Goal: Information Seeking & Learning: Learn about a topic

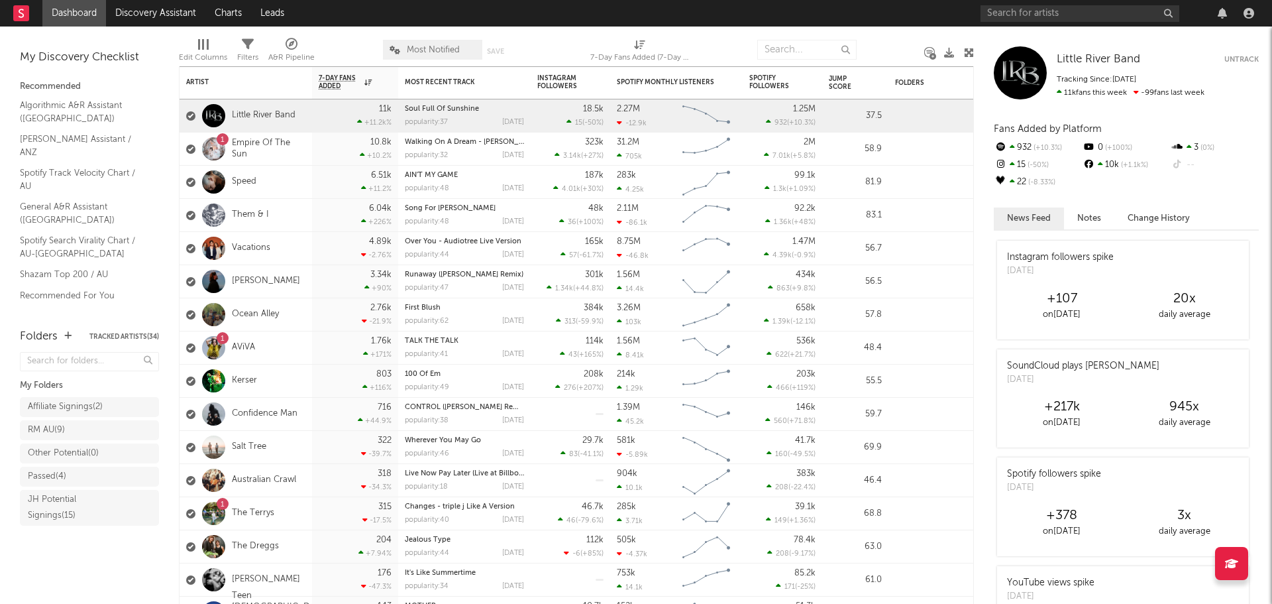
click at [981, 345] on div "Little River Band Little River Band Untrack Tracking Since: January 18, 2023 11…" at bounding box center [1123, 315] width 298 height 577
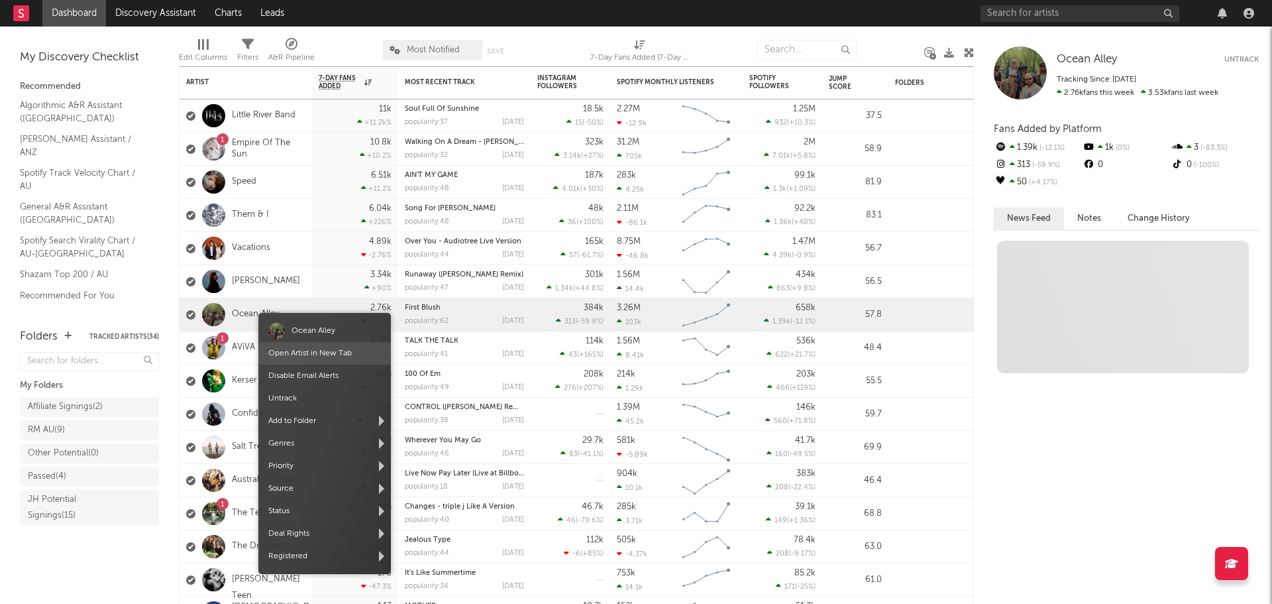
click at [317, 354] on link "Open Artist in New Tab" at bounding box center [309, 353] width 83 height 8
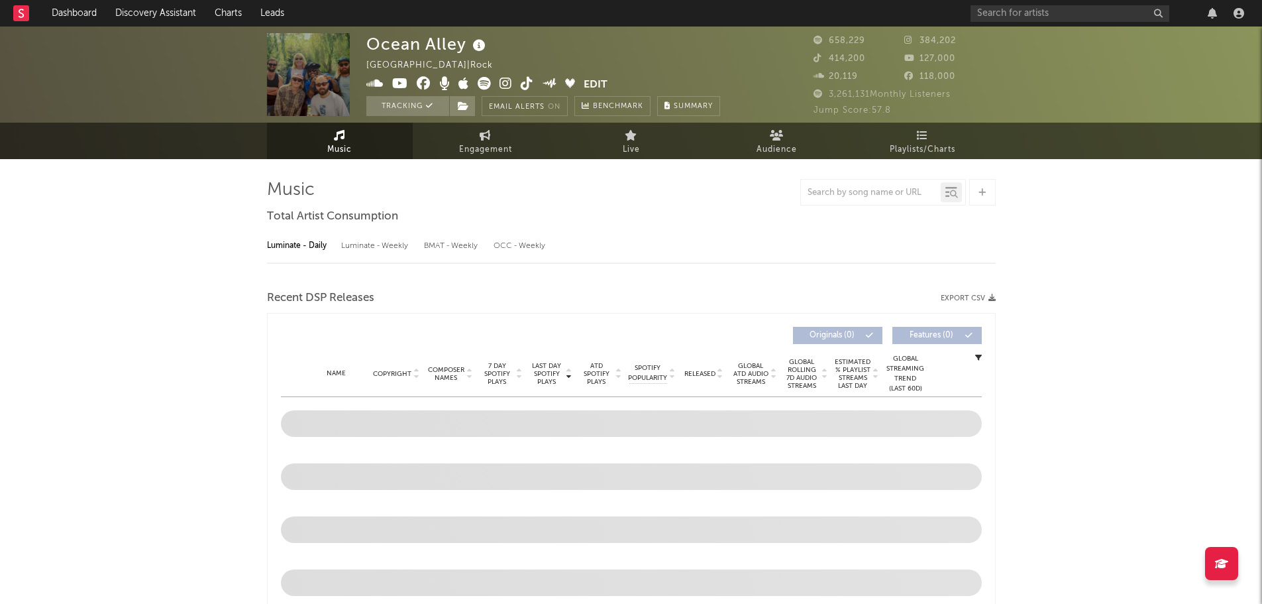
select select "6m"
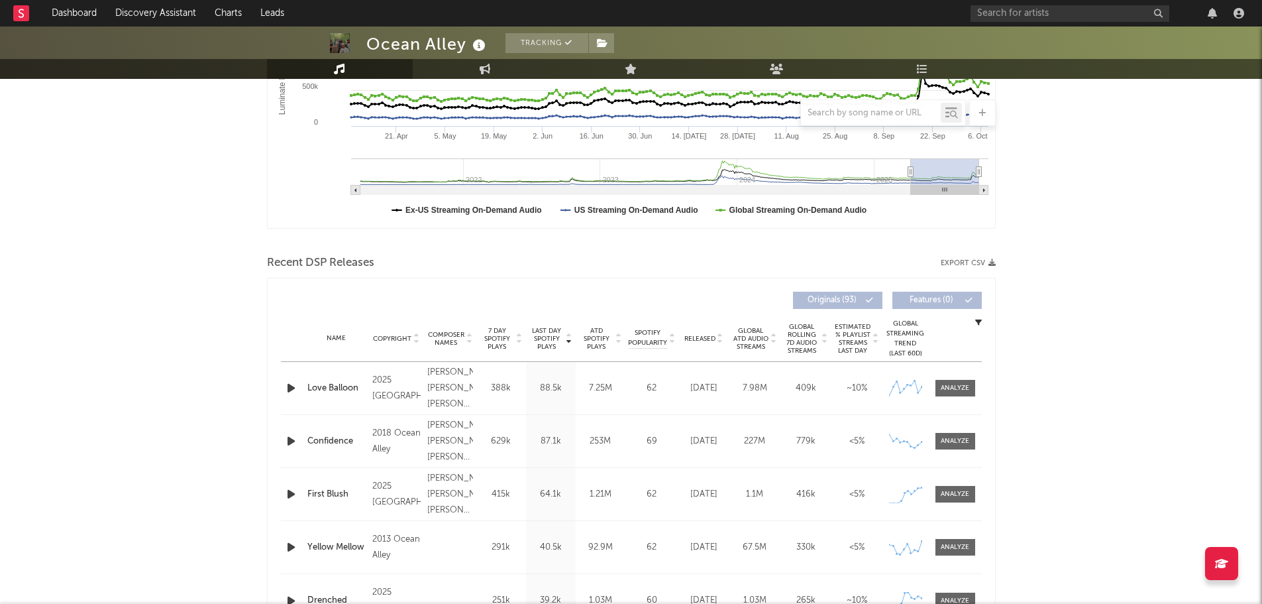
scroll to position [331, 0]
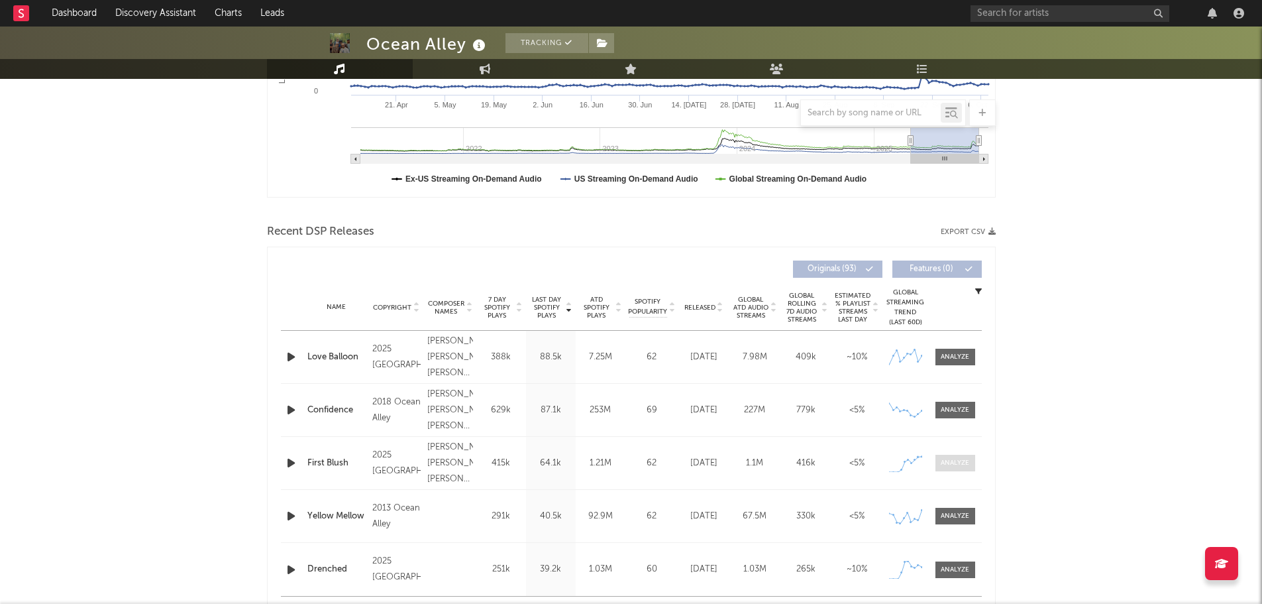
click at [954, 465] on div at bounding box center [955, 463] width 28 height 10
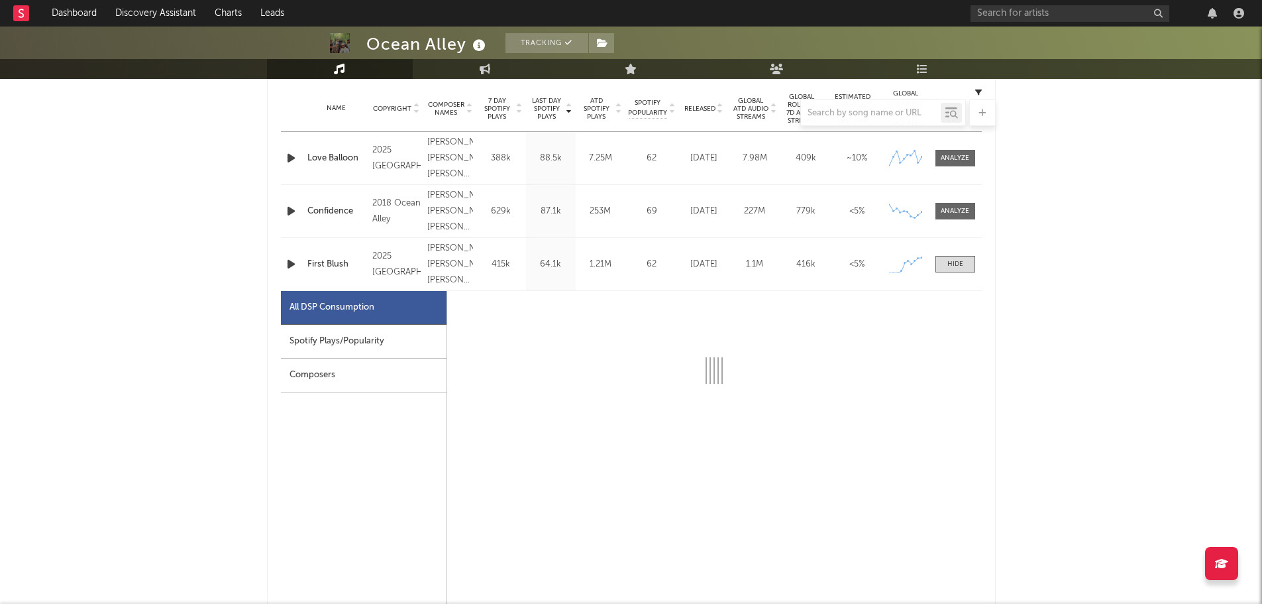
select select "1w"
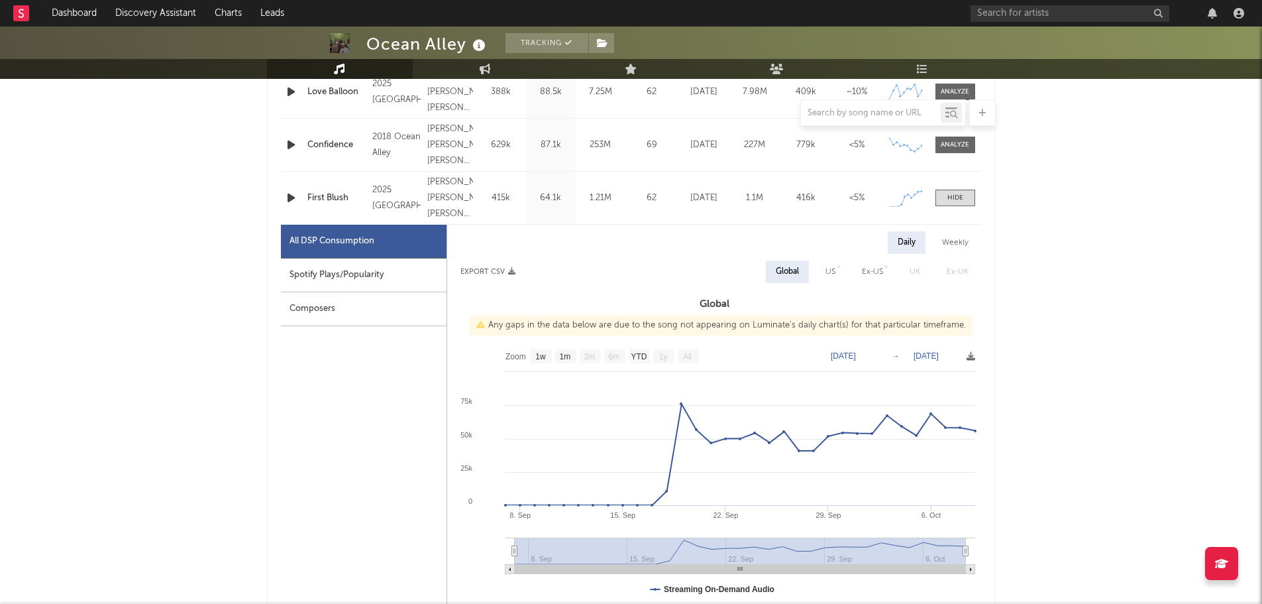
scroll to position [663, 0]
